Goal: Communication & Community: Answer question/provide support

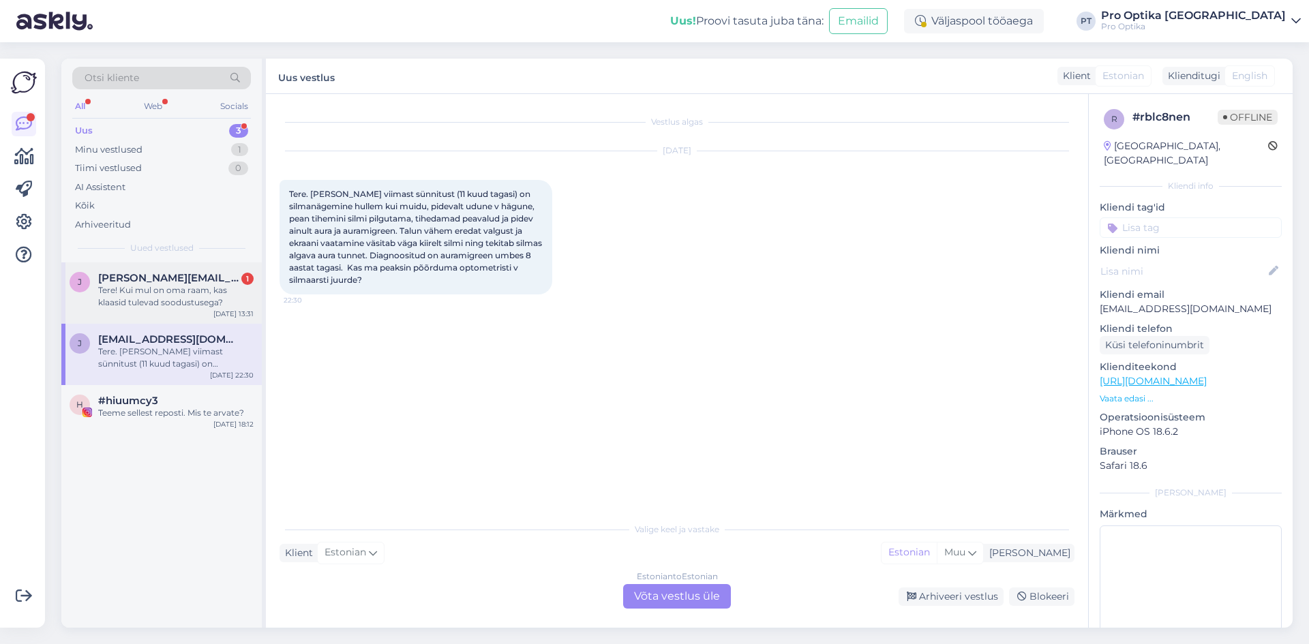
click at [189, 289] on div "Tere! Kui mul on oma raam, kas klaasid tulevad soodustusega?" at bounding box center [175, 296] width 155 height 25
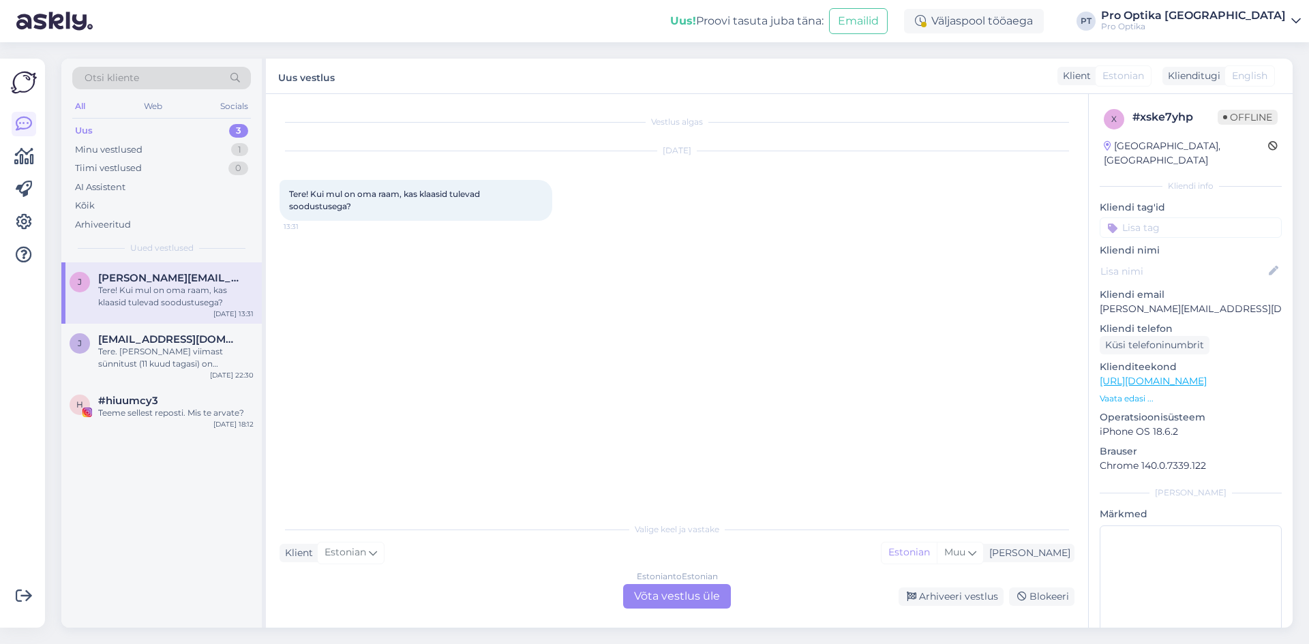
click at [689, 594] on div "Estonian to Estonian Võta vestlus üle" at bounding box center [677, 596] width 108 height 25
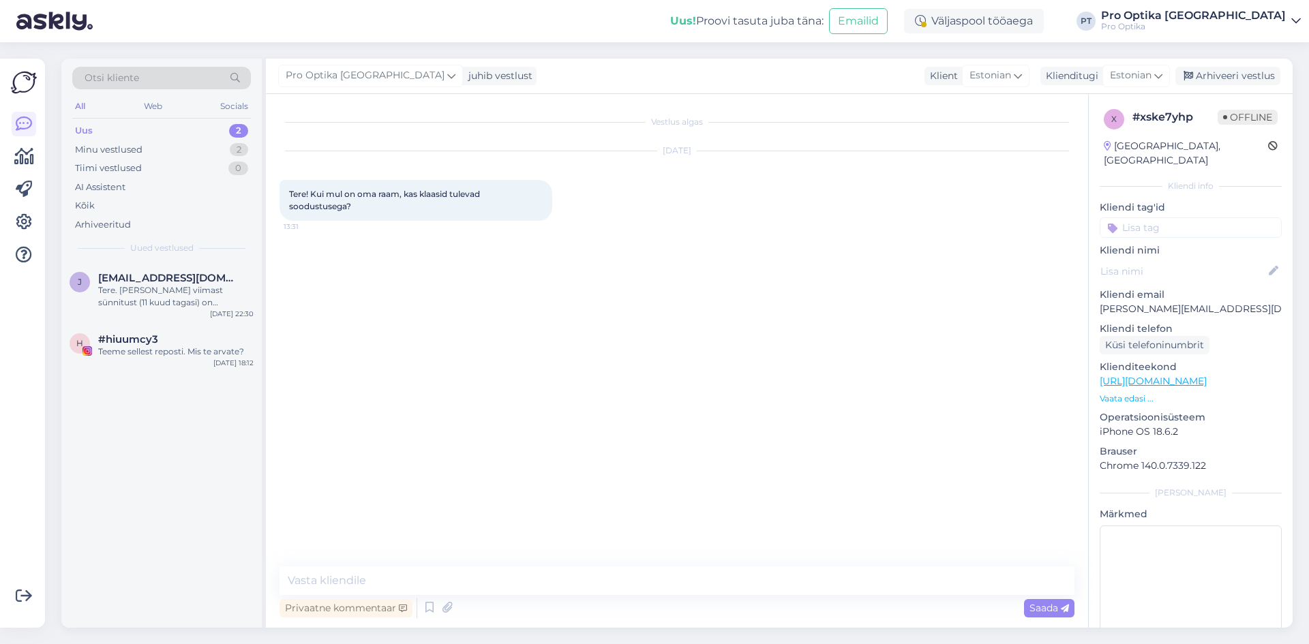
click at [474, 562] on div "Vestlus algas [DATE] Tere! Kui mul on oma raam, kas klaasid tulevad soodustuseg…" at bounding box center [677, 361] width 822 height 534
click at [475, 568] on textarea at bounding box center [676, 580] width 795 height 29
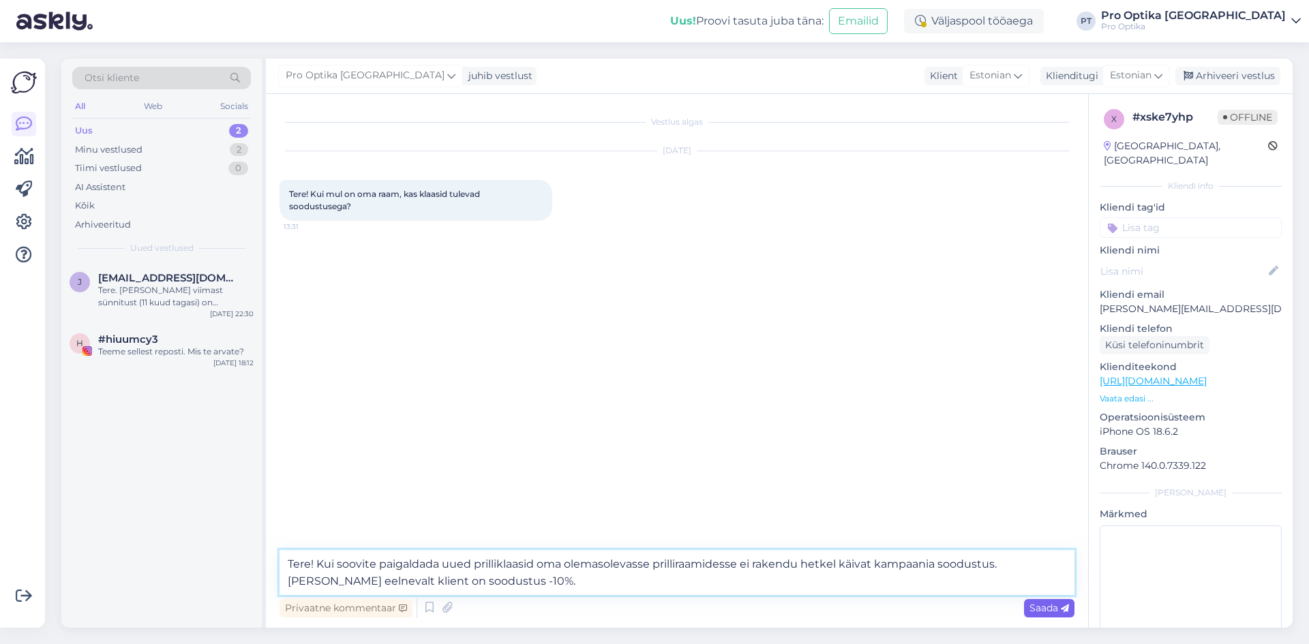
type textarea "Tere! Kui soovite paigaldada uued prilliklaasid oma olemasolevasse prilliraamid…"
click at [1046, 607] on span "Saada" at bounding box center [1049, 608] width 40 height 12
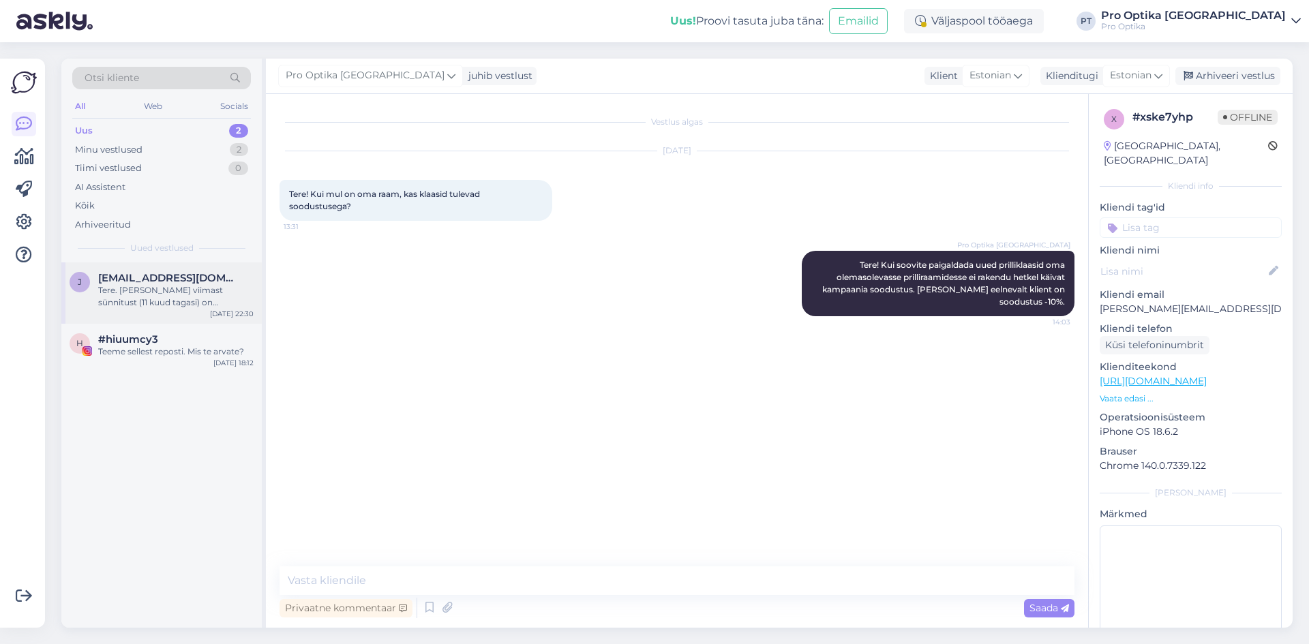
click at [178, 284] on span "[EMAIL_ADDRESS][DOMAIN_NAME]" at bounding box center [169, 278] width 142 height 12
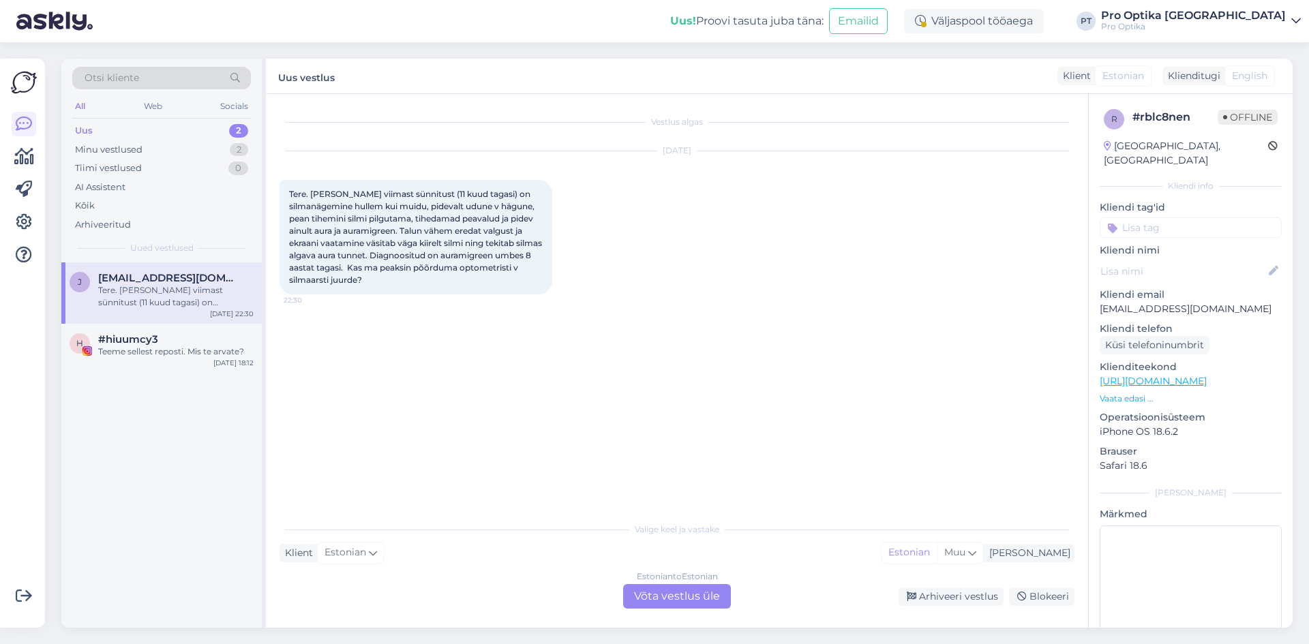
click at [690, 602] on div "Estonian to Estonian Võta vestlus üle" at bounding box center [677, 596] width 108 height 25
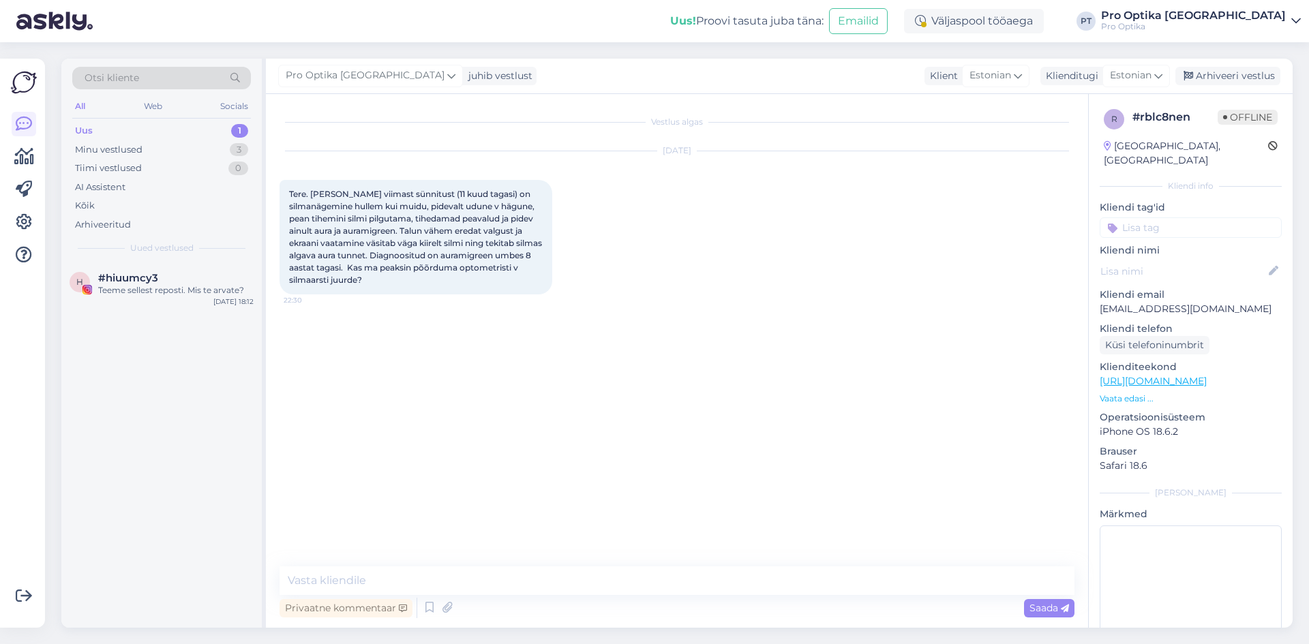
click at [467, 549] on div "Vestlus algas [DATE] Tere. [PERSON_NAME] viimast sünnitust (11 kuud tagasi) on …" at bounding box center [682, 331] width 807 height 446
click at [466, 579] on textarea at bounding box center [676, 580] width 795 height 29
paste textarea "[URL][DOMAIN_NAME]"
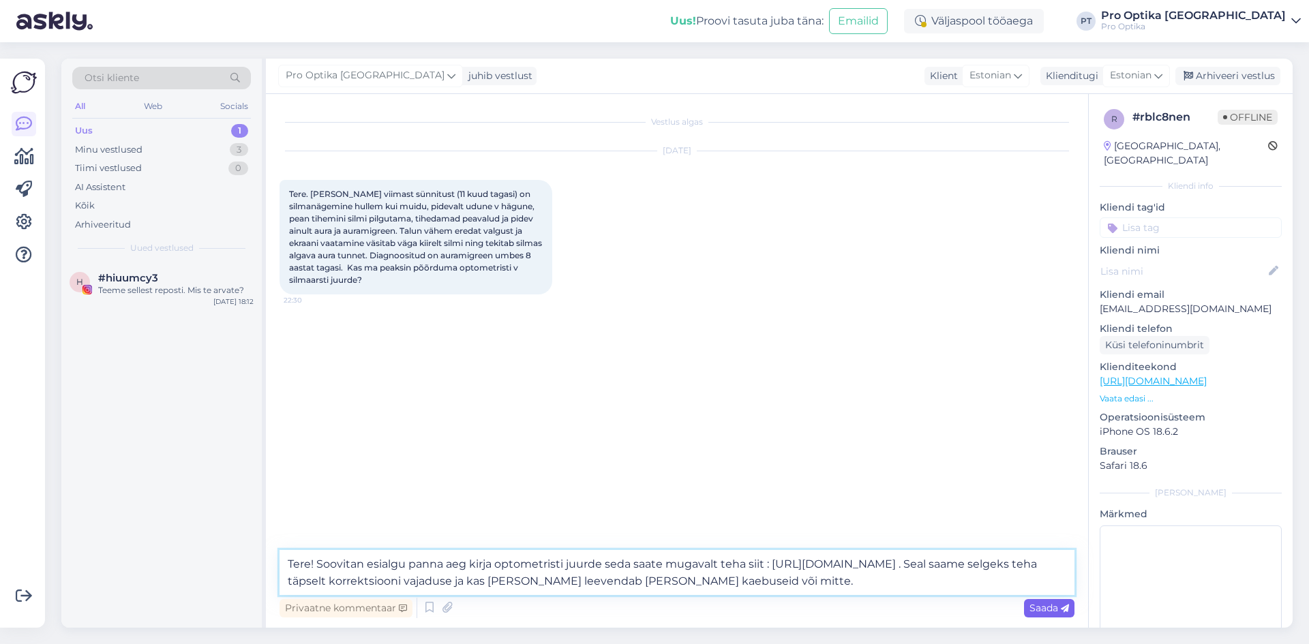
type textarea "Tere! Soovitan esialgu panna aeg kirja optometristi juurde seda saate mugavalt …"
click at [1047, 611] on span "Saada" at bounding box center [1049, 608] width 40 height 12
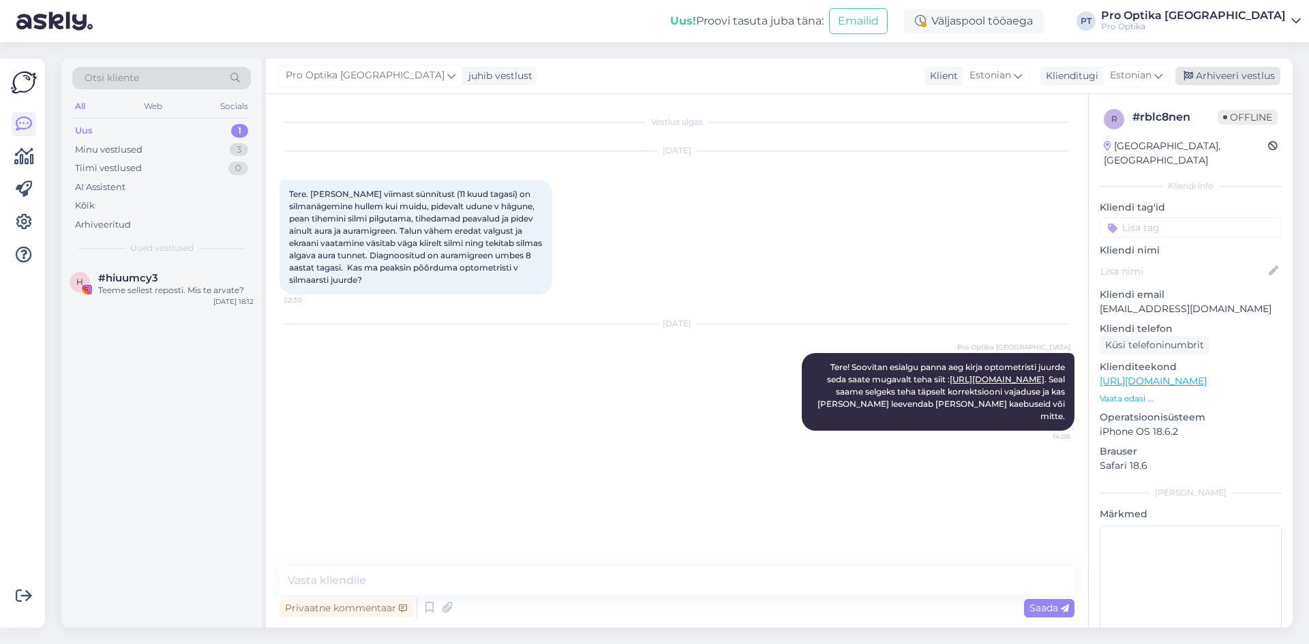
click at [1247, 74] on div "Arhiveeri vestlus" at bounding box center [1227, 76] width 105 height 18
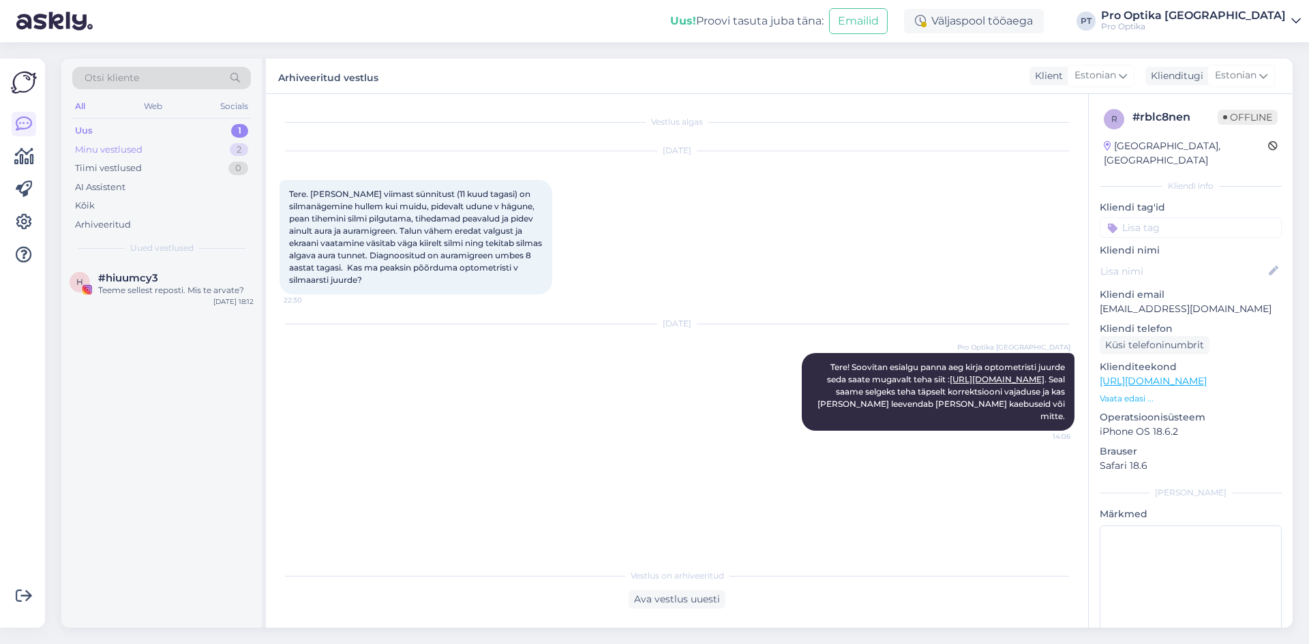
click at [141, 151] on div "Minu vestlused" at bounding box center [108, 150] width 67 height 14
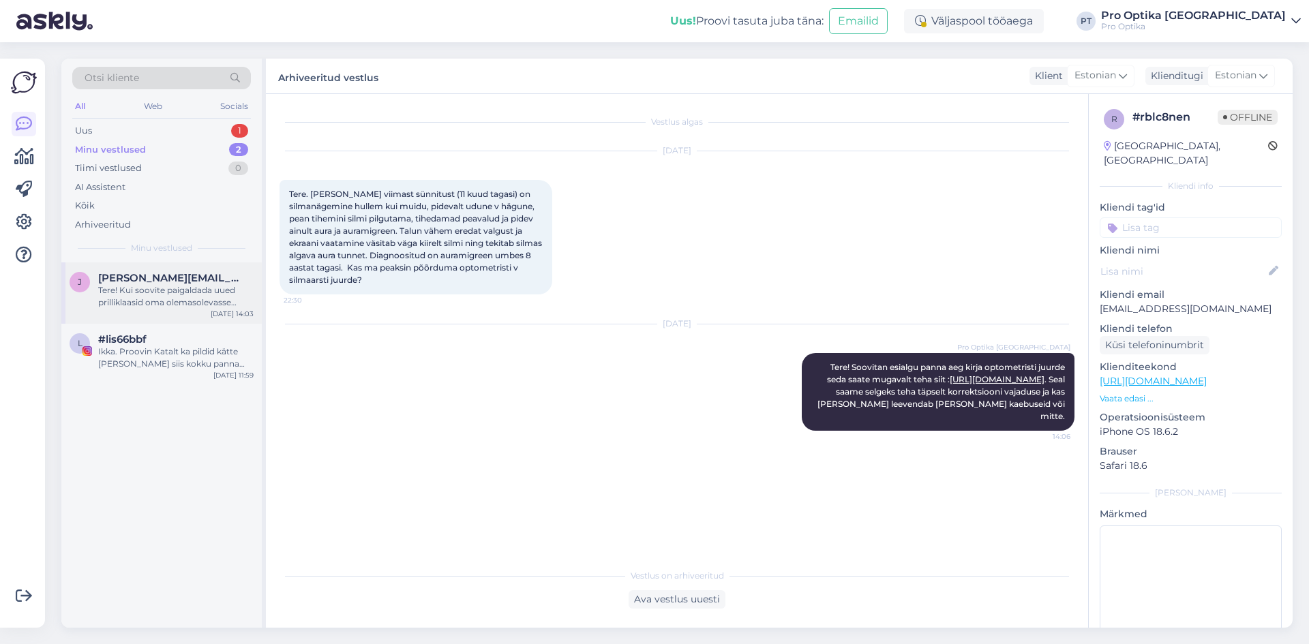
click at [178, 307] on div "Tere! Kui soovite paigaldada uued prilliklaasid oma olemasolevasse prilliraamid…" at bounding box center [175, 296] width 155 height 25
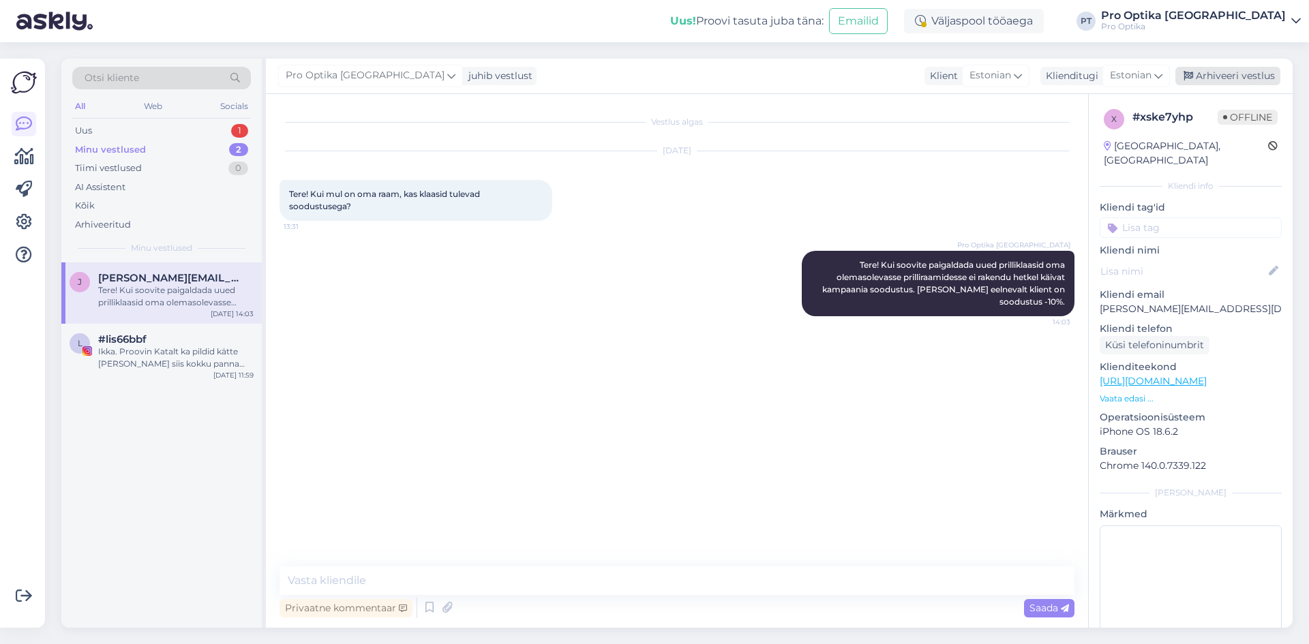
click at [1239, 78] on div "Arhiveeri vestlus" at bounding box center [1227, 76] width 105 height 18
